Goal: Information Seeking & Learning: Learn about a topic

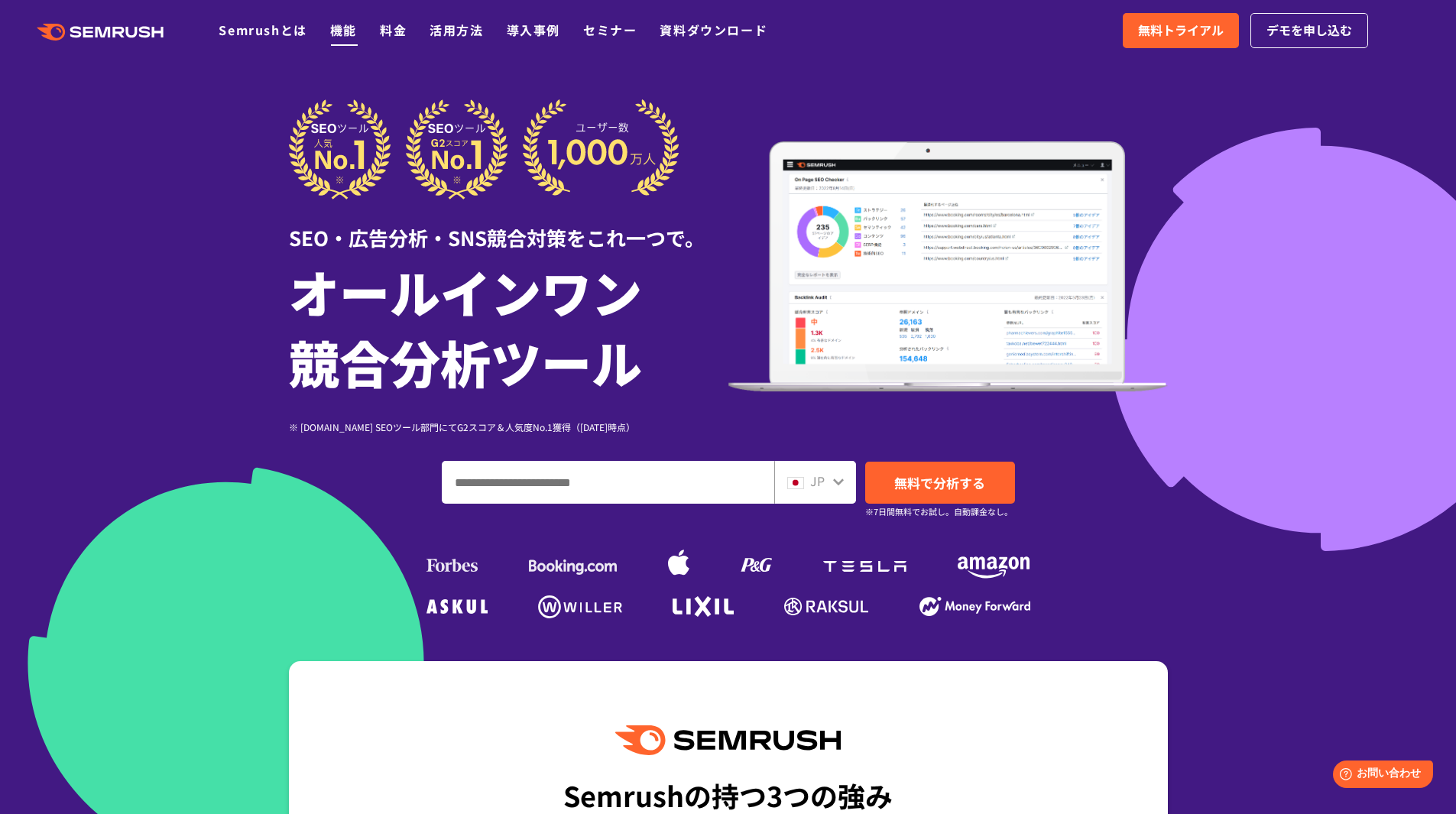
click at [345, 31] on link "機能" at bounding box center [344, 29] width 27 height 18
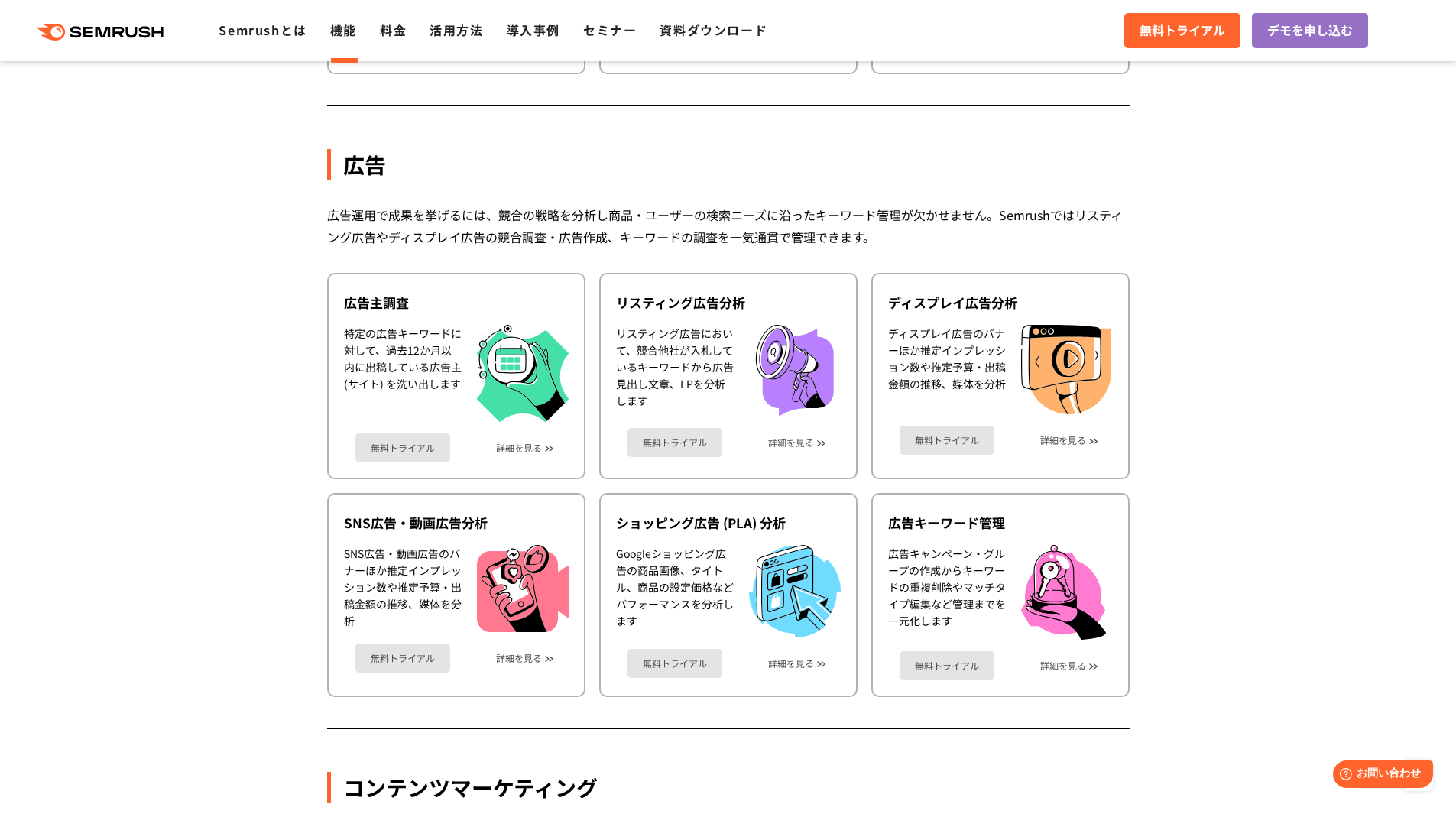
scroll to position [1363, 0]
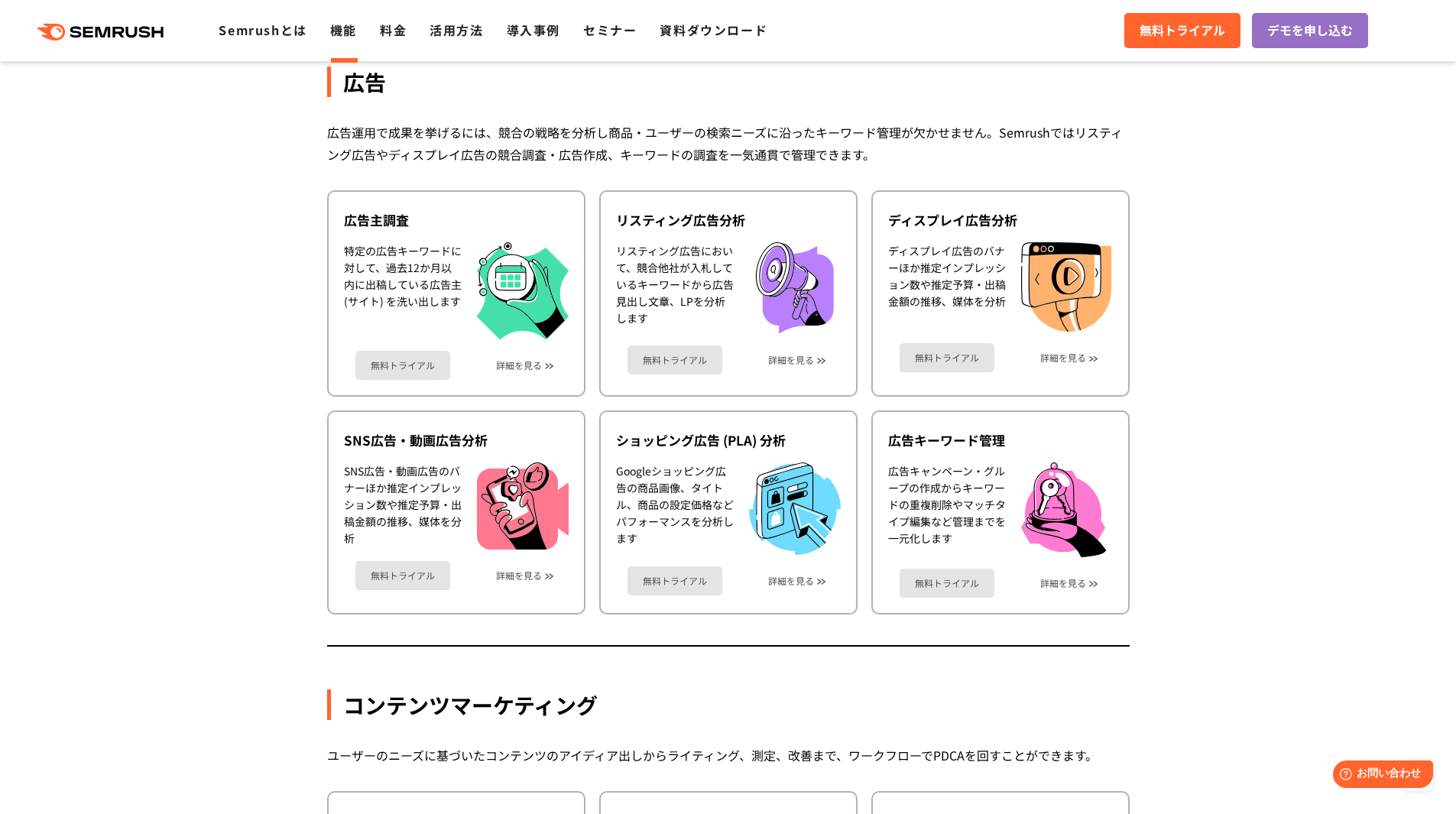
click at [758, 405] on ul "広告主調査 特定の広告キーワードに対して、過去12か月以内に出稿している広告主 (サイト) を洗い出します 無料トライアル 詳細を見る リスティング広告分析 …" at bounding box center [728, 403] width 802 height 425
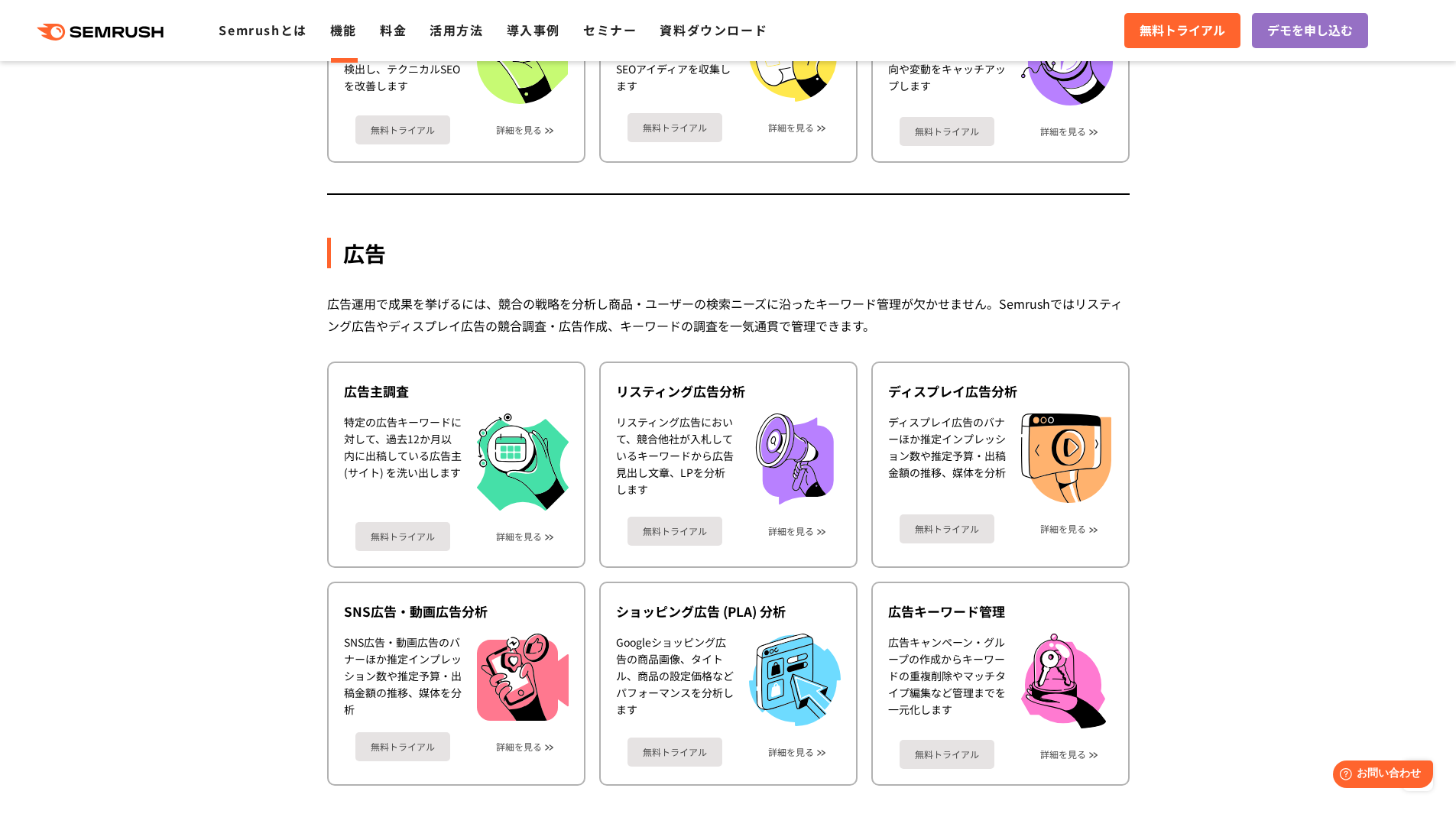
scroll to position [1098, 0]
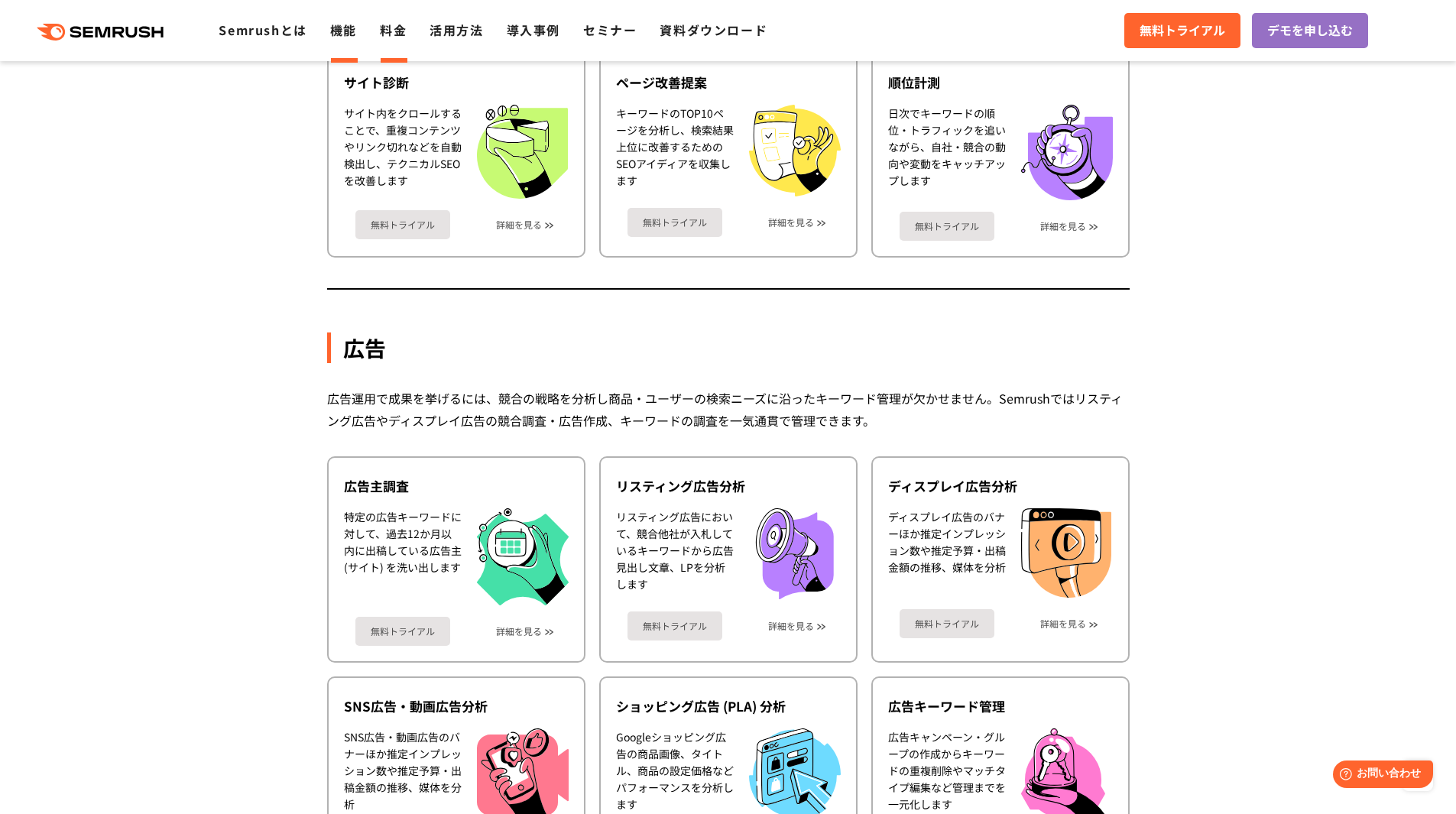
click at [394, 34] on link "料金" at bounding box center [393, 29] width 27 height 18
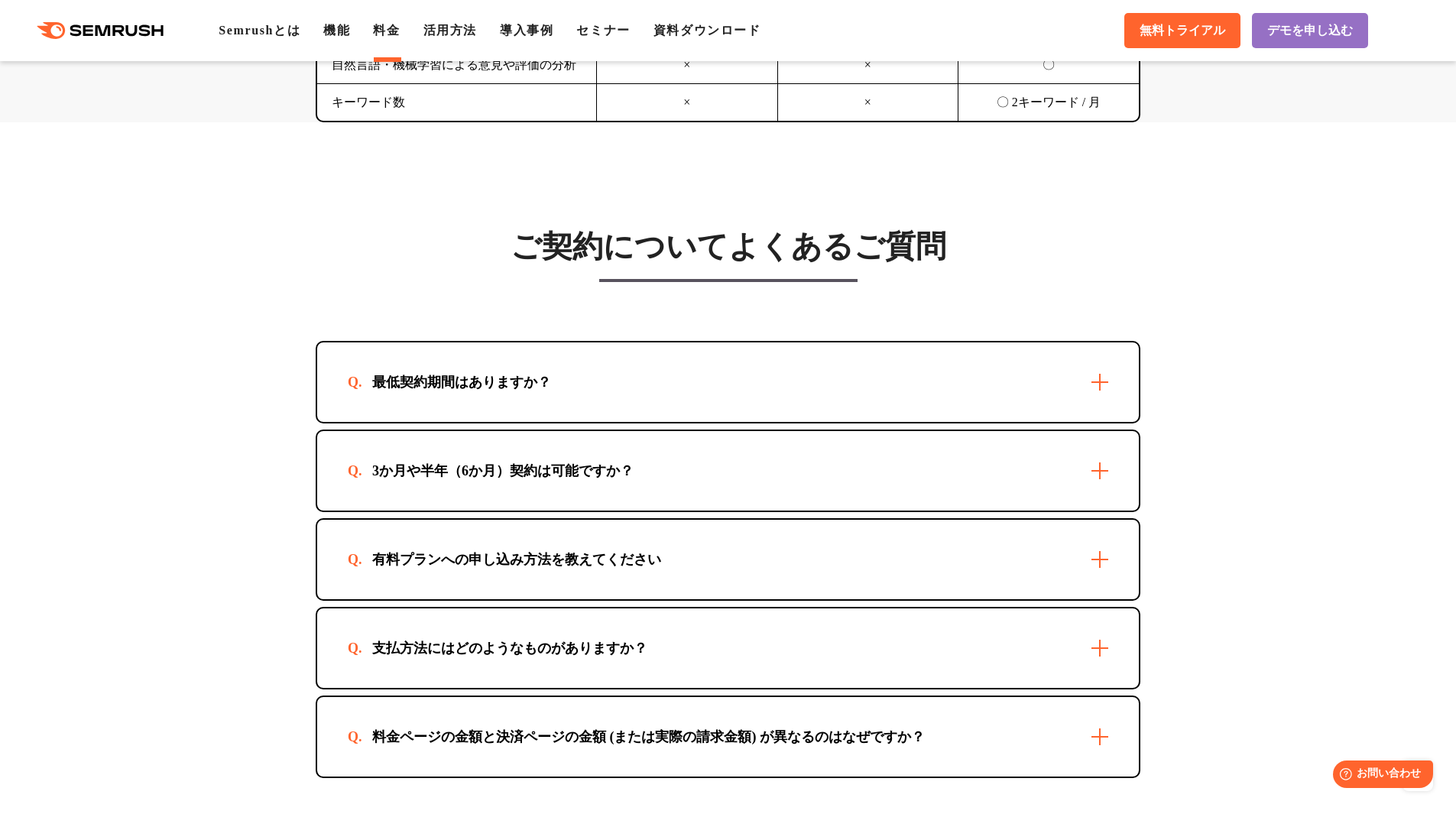
scroll to position [4172, 0]
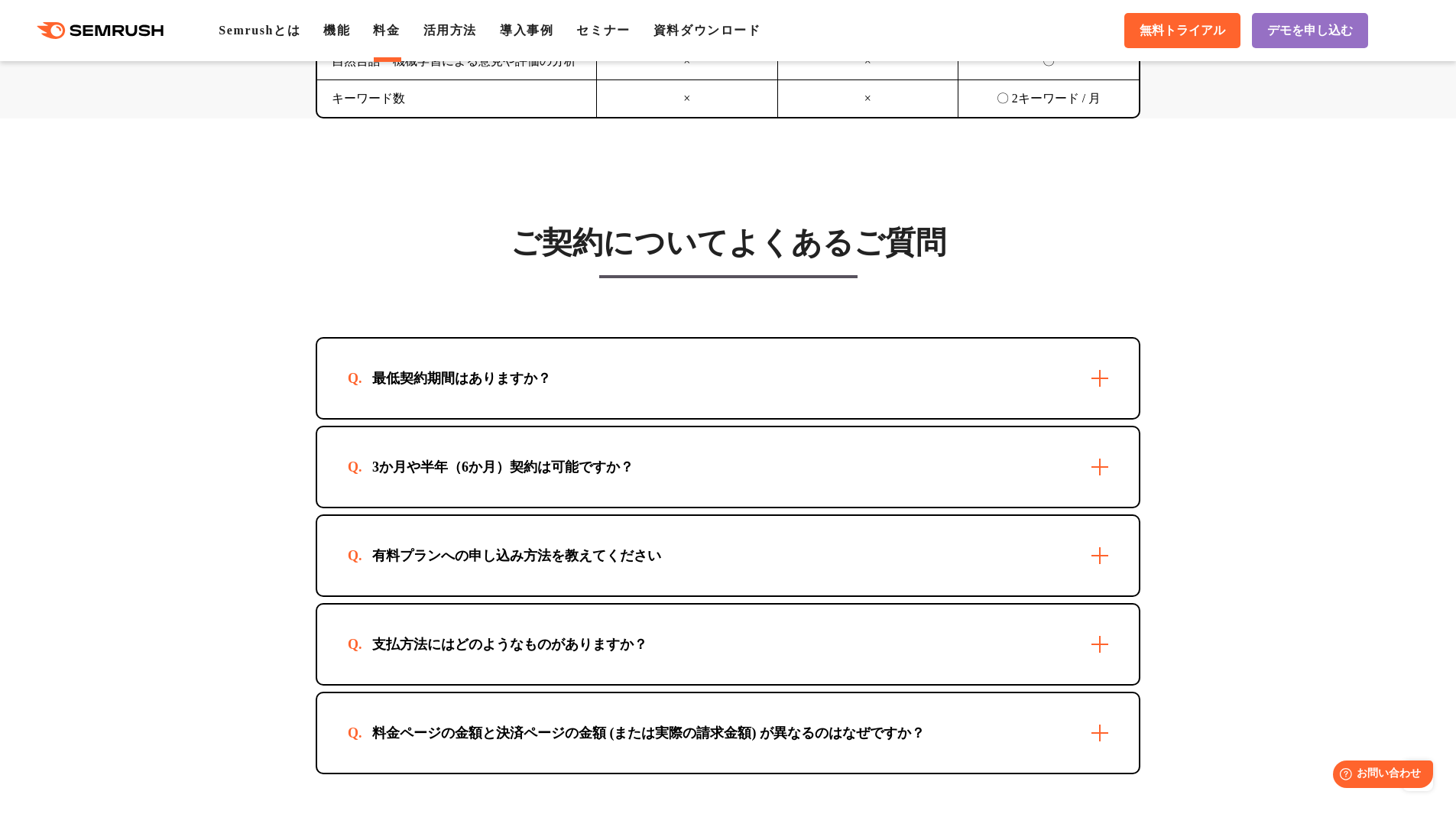
click at [235, 528] on section "ご契約についてよくあるご質問 最低契約期間はありますか？ 最短1か月からご利用いただけます。 3か月や半年（6か月）契約は可能ですか？ 可能です。お申込方法に…" at bounding box center [728, 489] width 1456 height 741
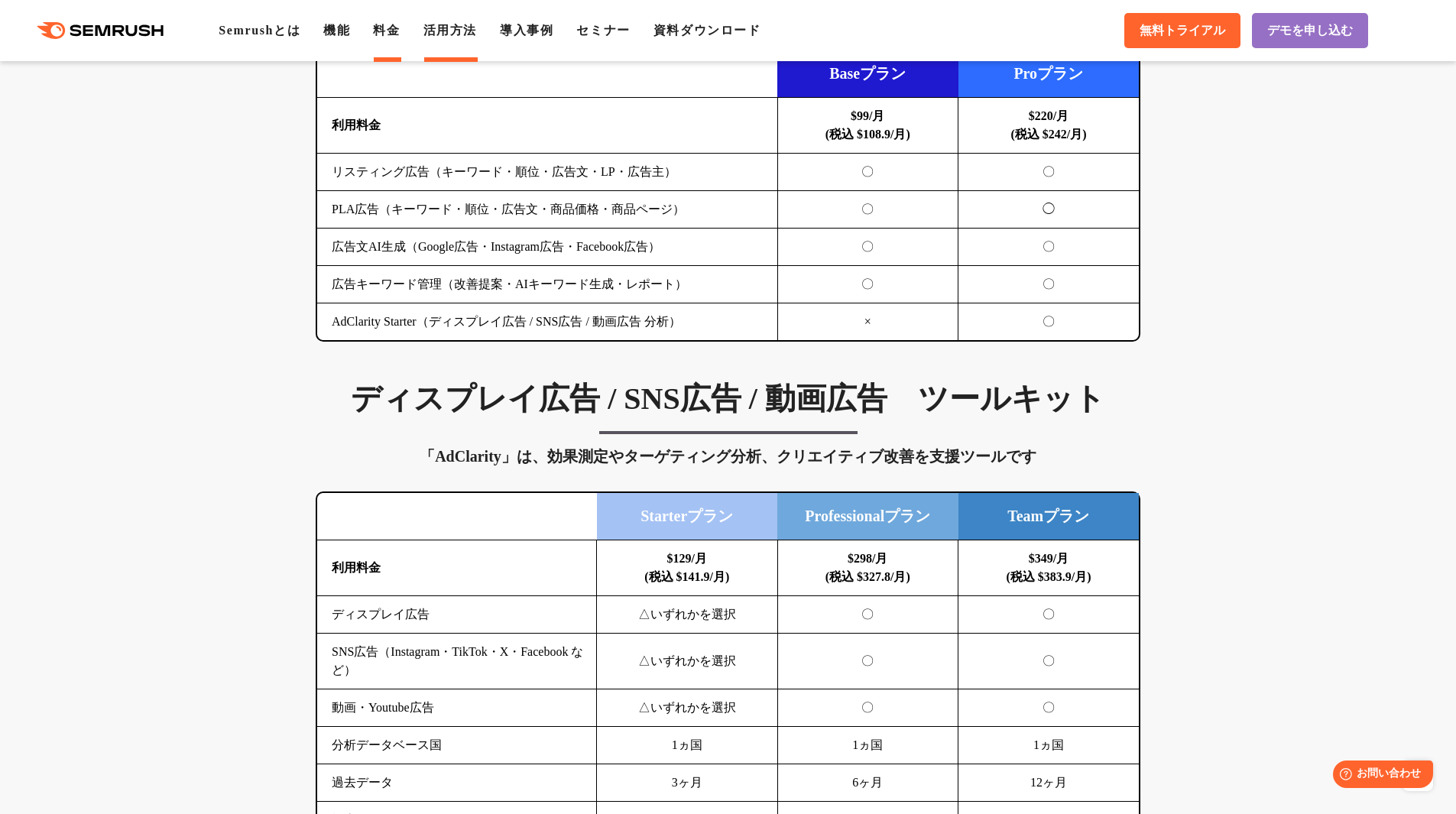
scroll to position [1743, 0]
click at [444, 23] on link "活用方法" at bounding box center [450, 30] width 53 height 13
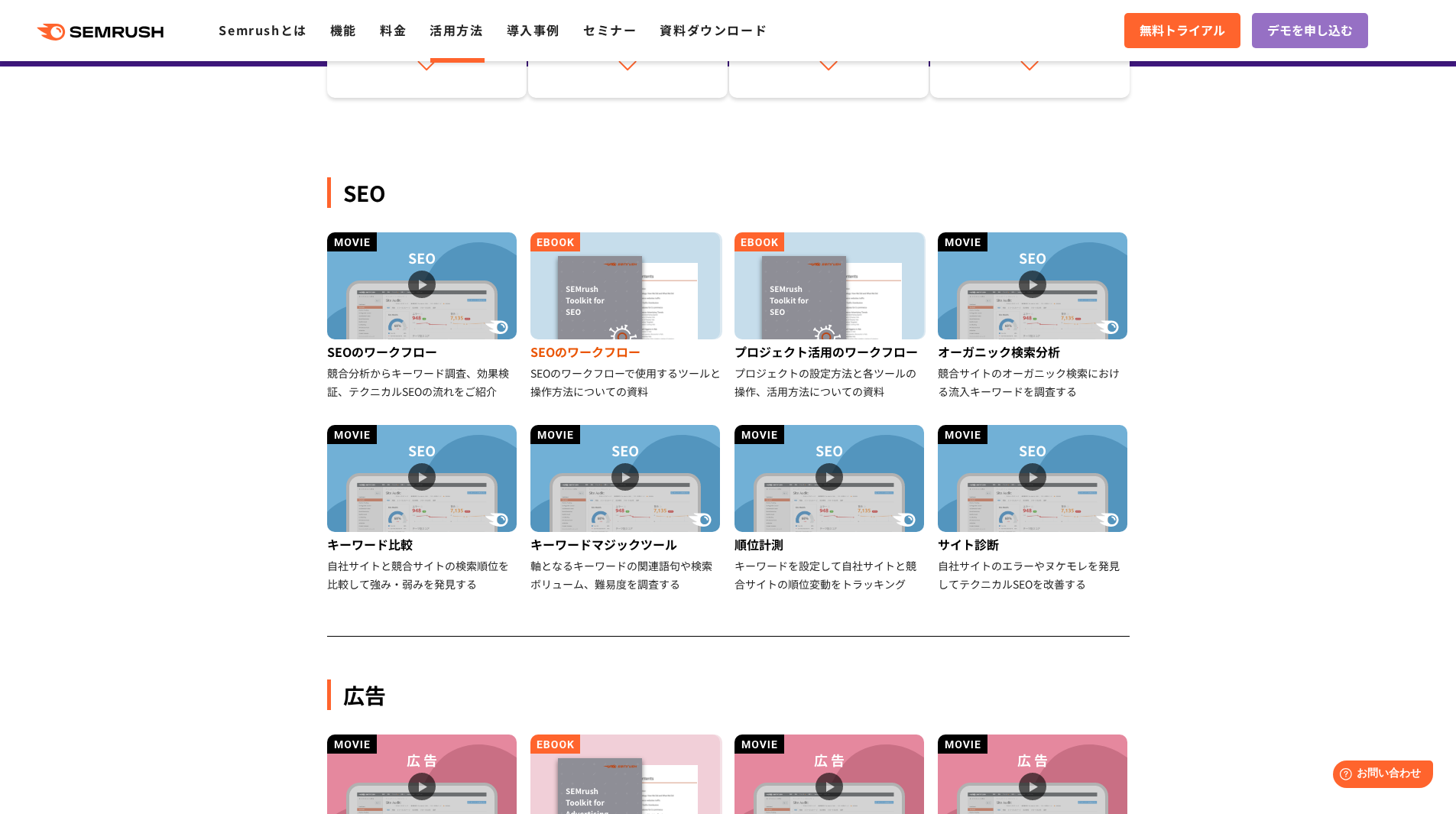
scroll to position [259, 0]
click at [425, 484] on img at bounding box center [422, 479] width 190 height 107
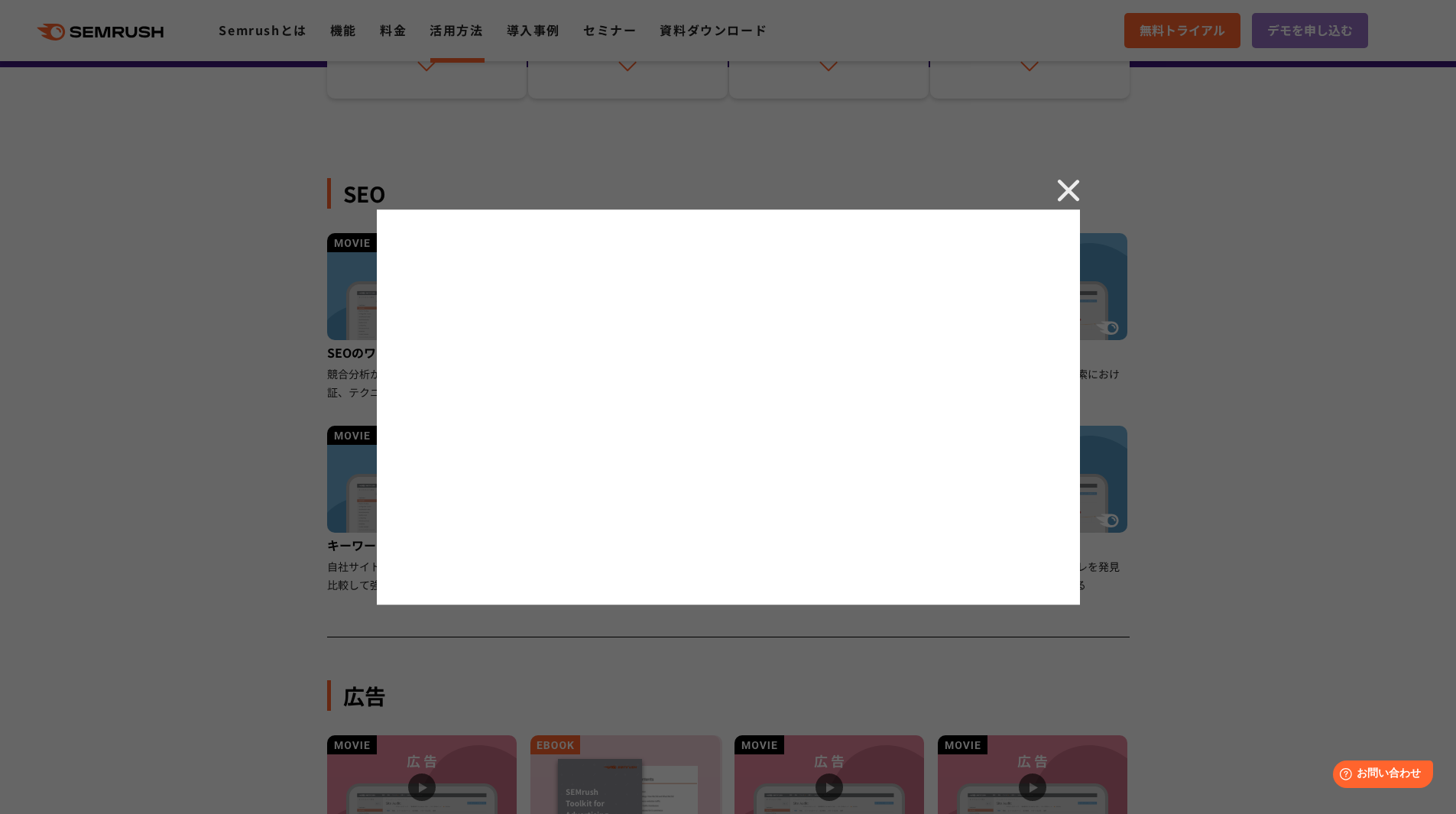
click at [1058, 176] on div at bounding box center [728, 407] width 1456 height 814
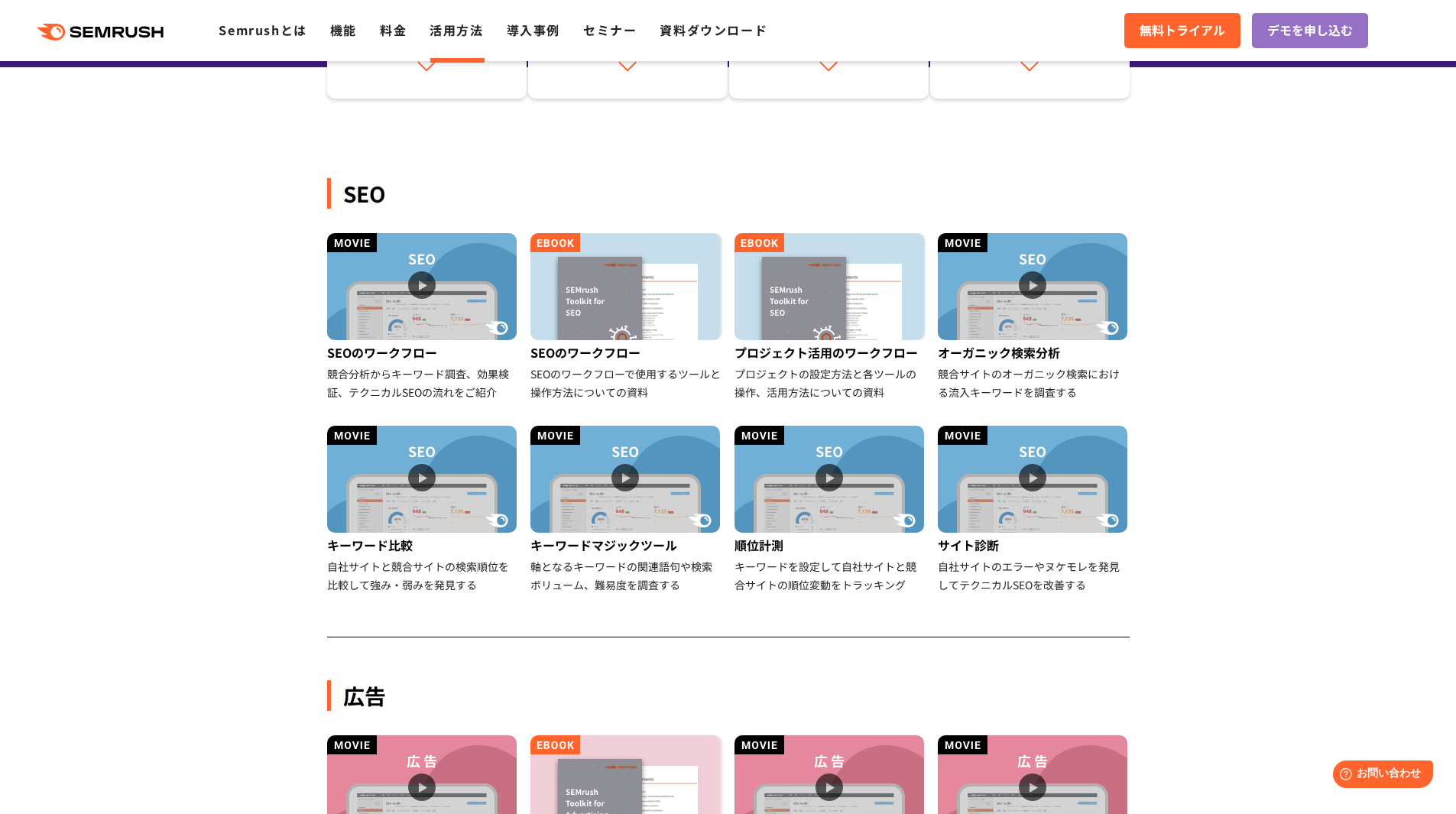
scroll to position [0, 0]
